Goal: Check status: Check status

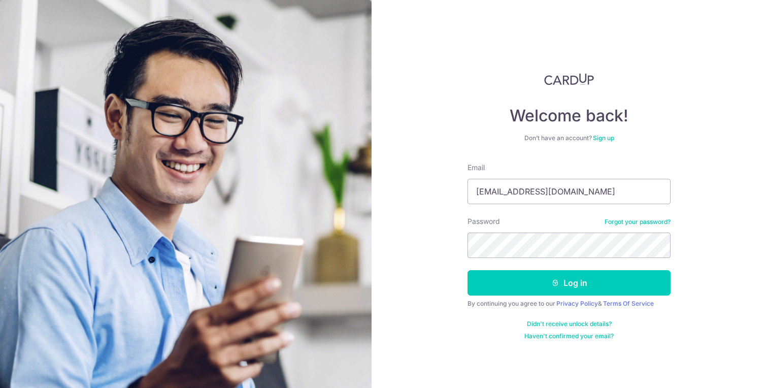
click at [571, 284] on button "Log in" at bounding box center [568, 282] width 203 height 25
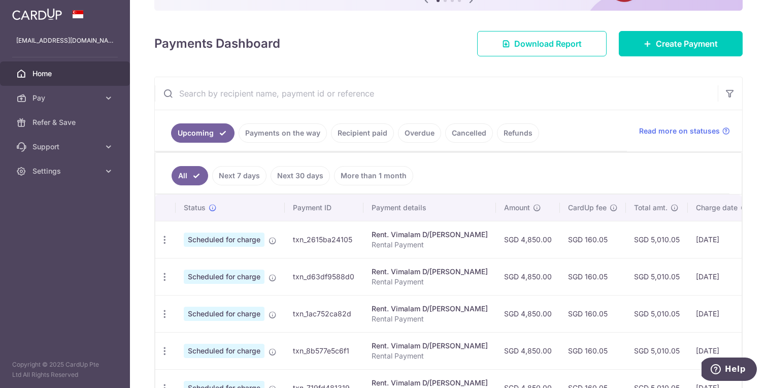
click at [274, 136] on link "Payments on the way" at bounding box center [283, 132] width 88 height 19
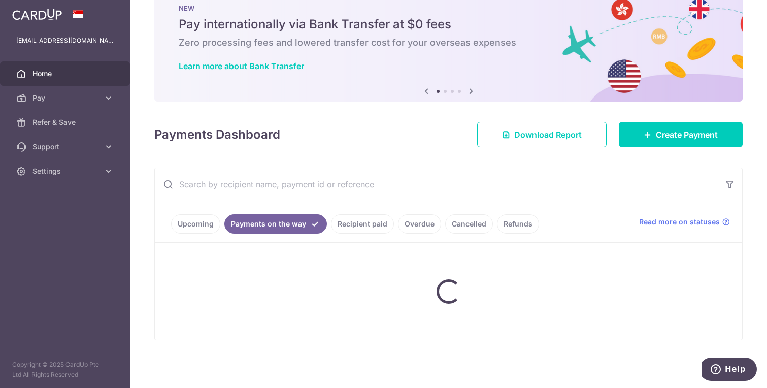
scroll to position [65, 0]
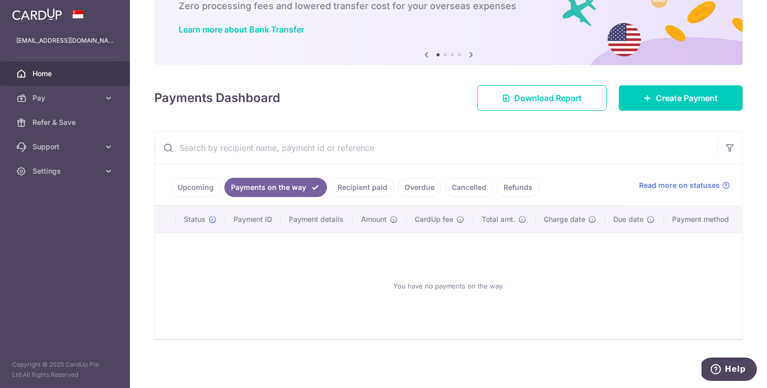
click at [350, 188] on link "Recipient paid" at bounding box center [362, 187] width 63 height 19
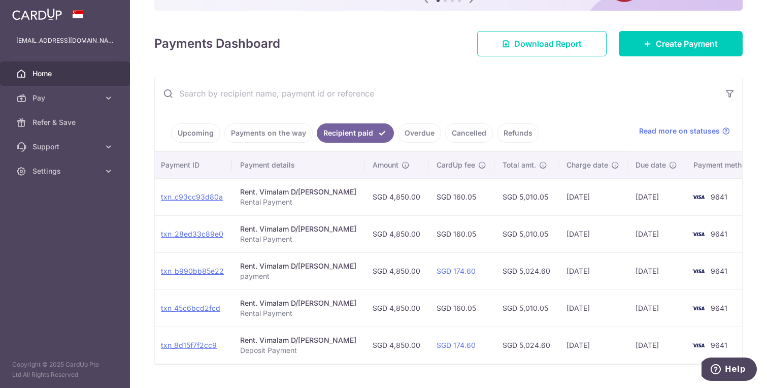
scroll to position [0, 0]
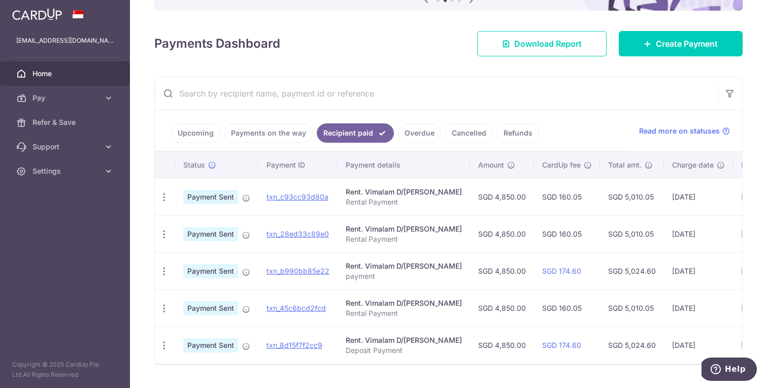
click at [140, 216] on div "× Pause Schedule Pause all future payments in this series Pause just this one p…" at bounding box center [448, 194] width 637 height 388
